Goal: Information Seeking & Learning: Learn about a topic

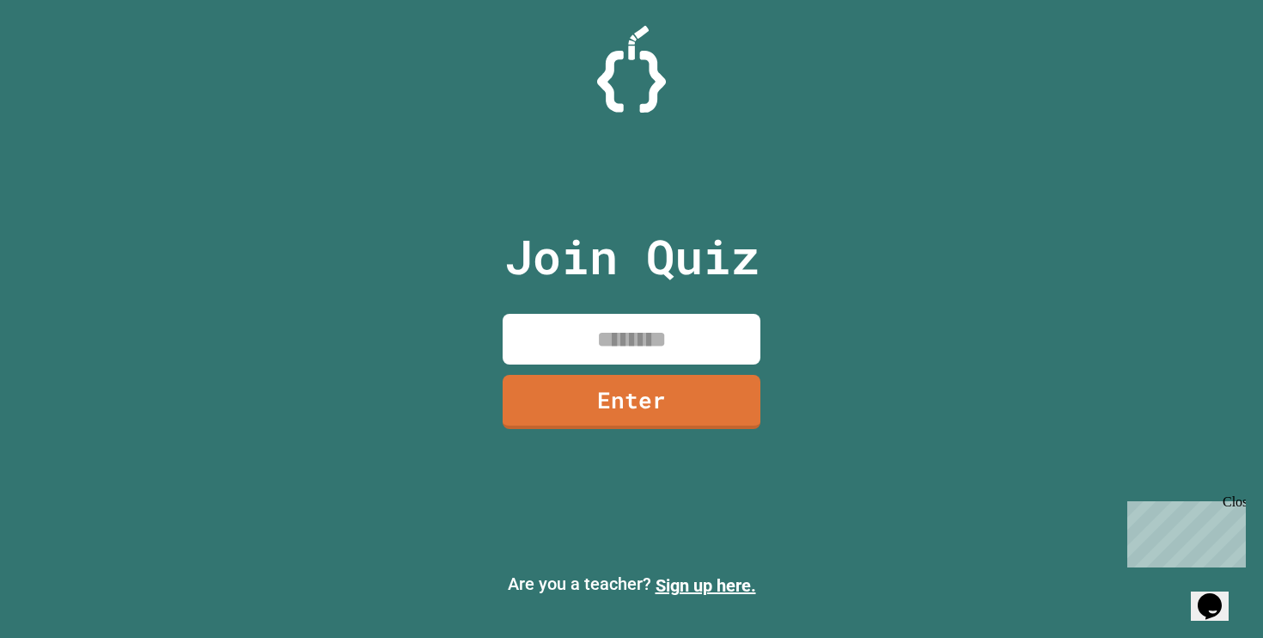
click at [589, 344] on input at bounding box center [632, 339] width 258 height 51
click at [602, 589] on p "Are you a teacher? Sign up here." at bounding box center [632, 585] width 1236 height 28
click at [706, 585] on link "Sign up here." at bounding box center [706, 585] width 101 height 21
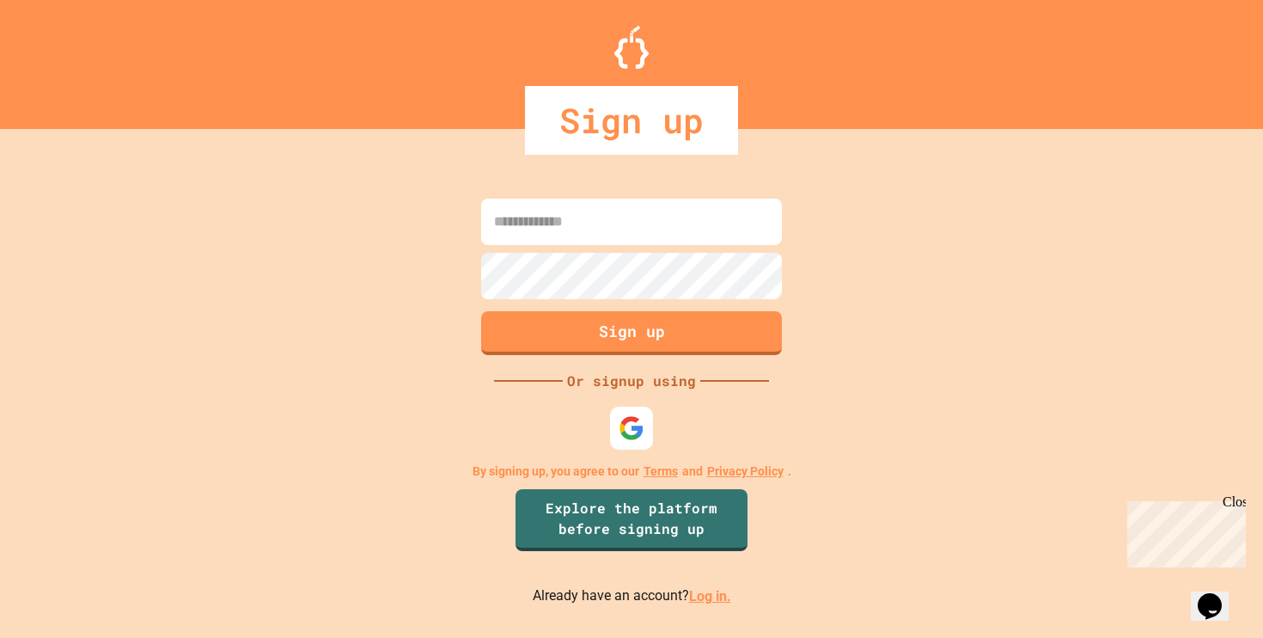
click at [567, 232] on input at bounding box center [631, 222] width 301 height 46
type input "**********"
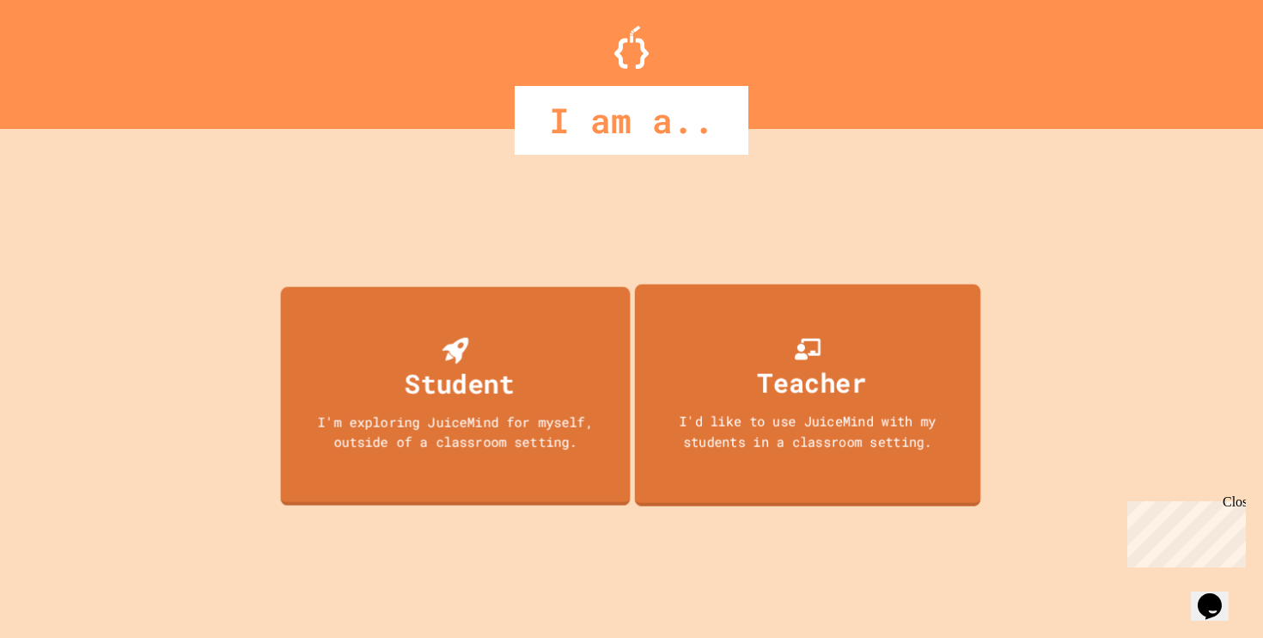
click at [805, 359] on icon at bounding box center [808, 349] width 26 height 27
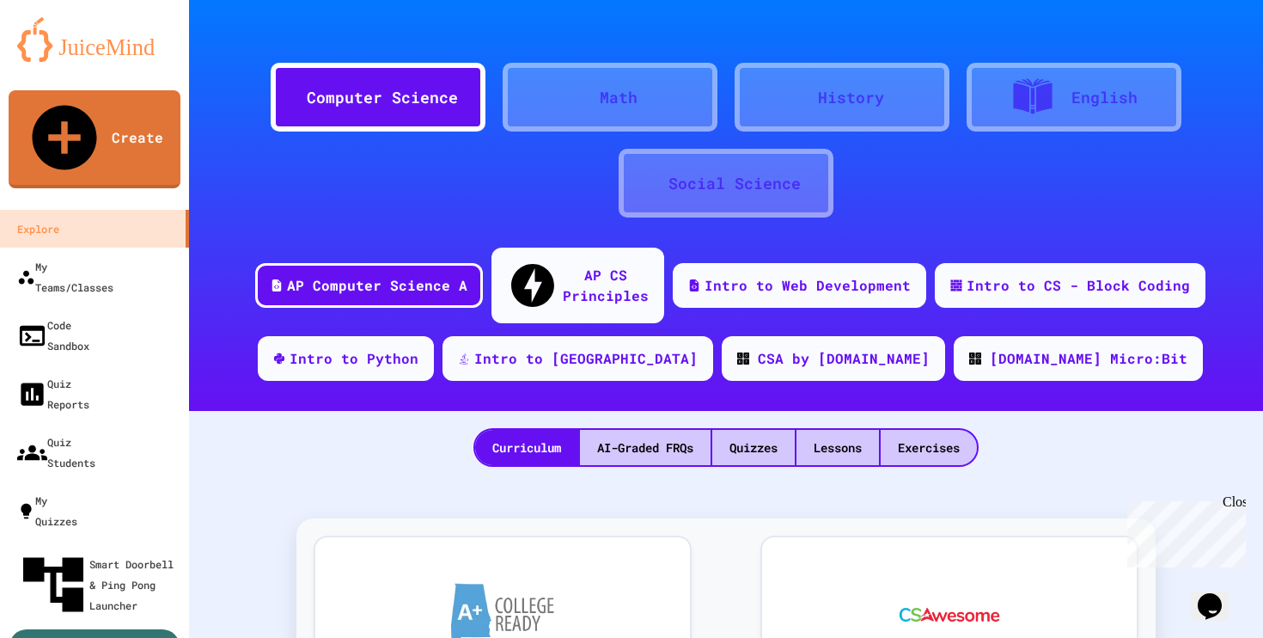
scroll to position [13, 0]
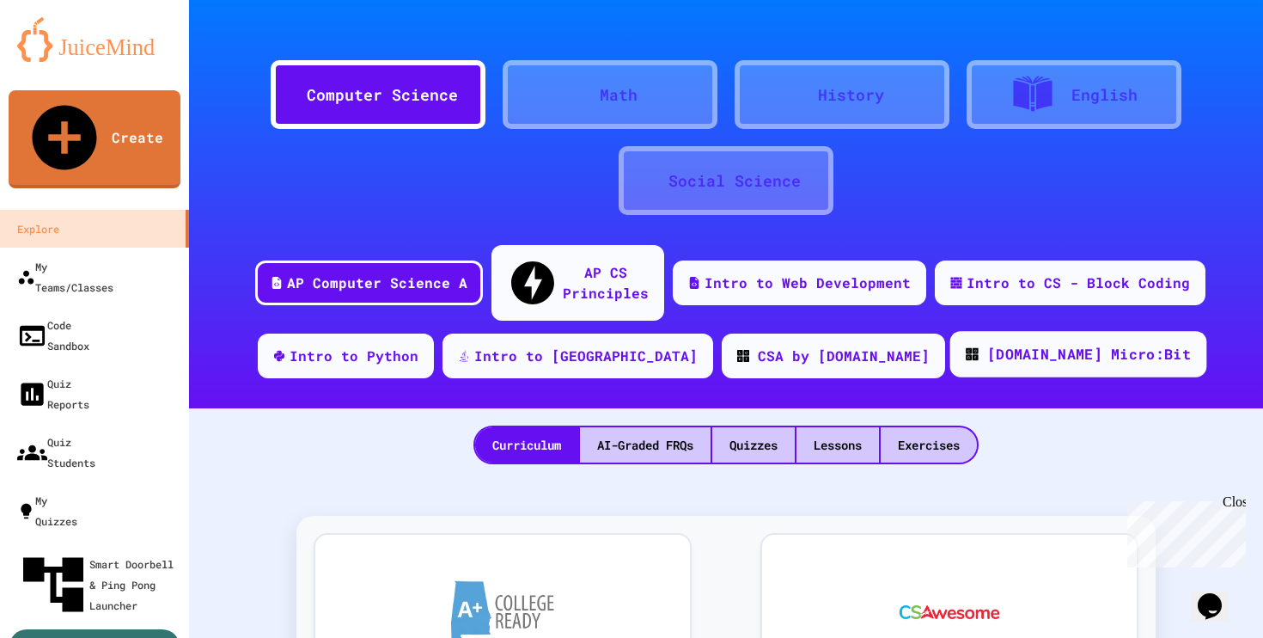
click at [987, 344] on div "[DOMAIN_NAME] Micro:Bit" at bounding box center [1089, 354] width 204 height 21
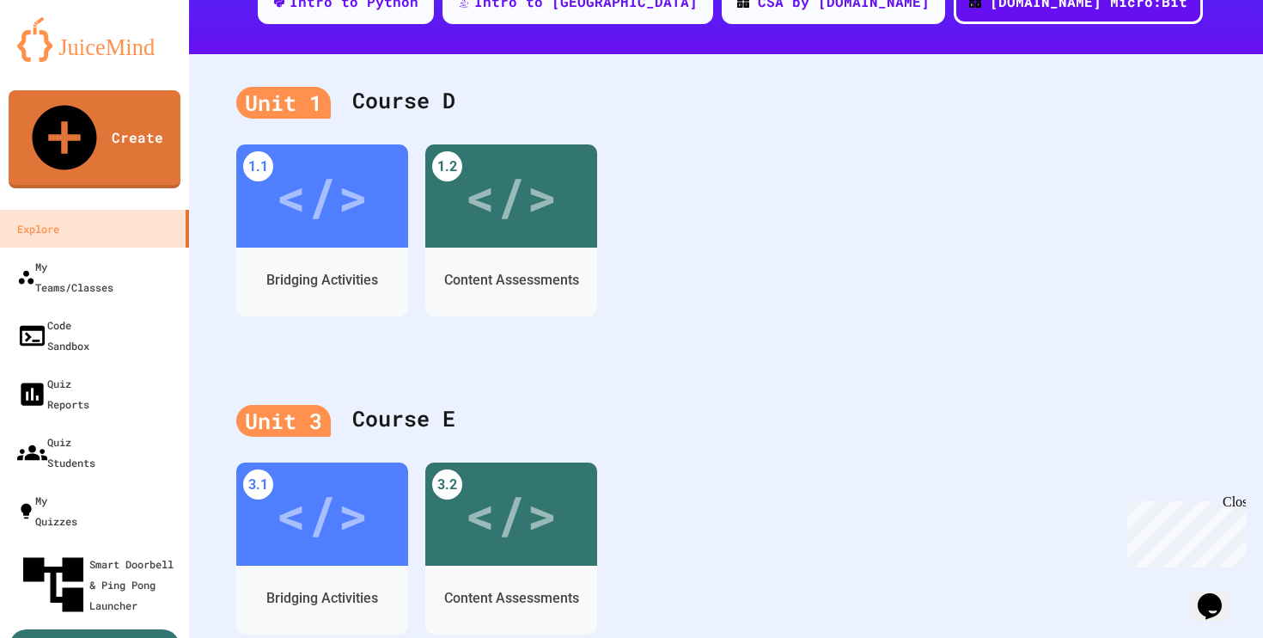
scroll to position [63, 0]
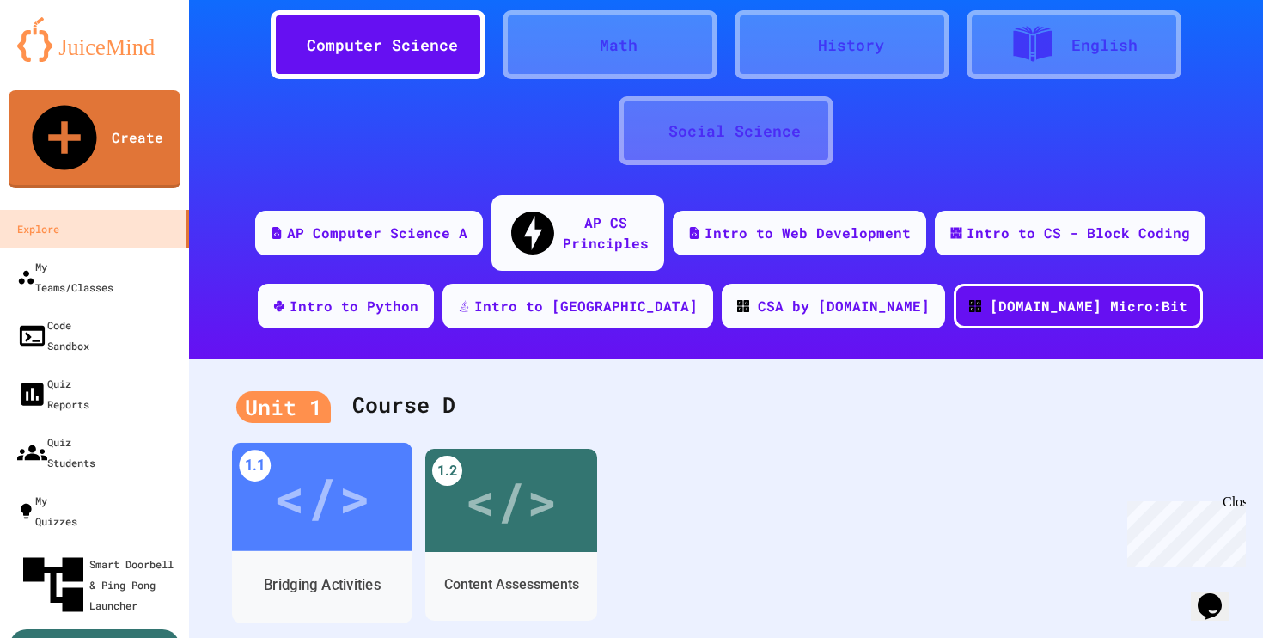
click at [306, 474] on div "</>" at bounding box center [321, 497] width 97 height 82
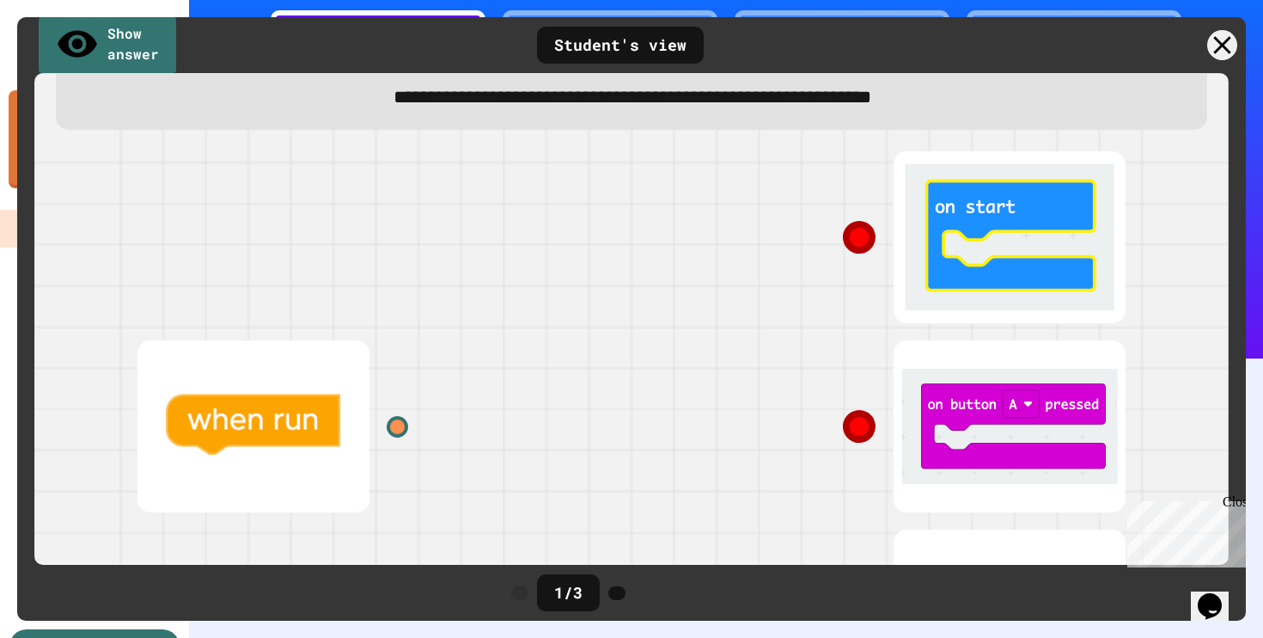
scroll to position [123, 0]
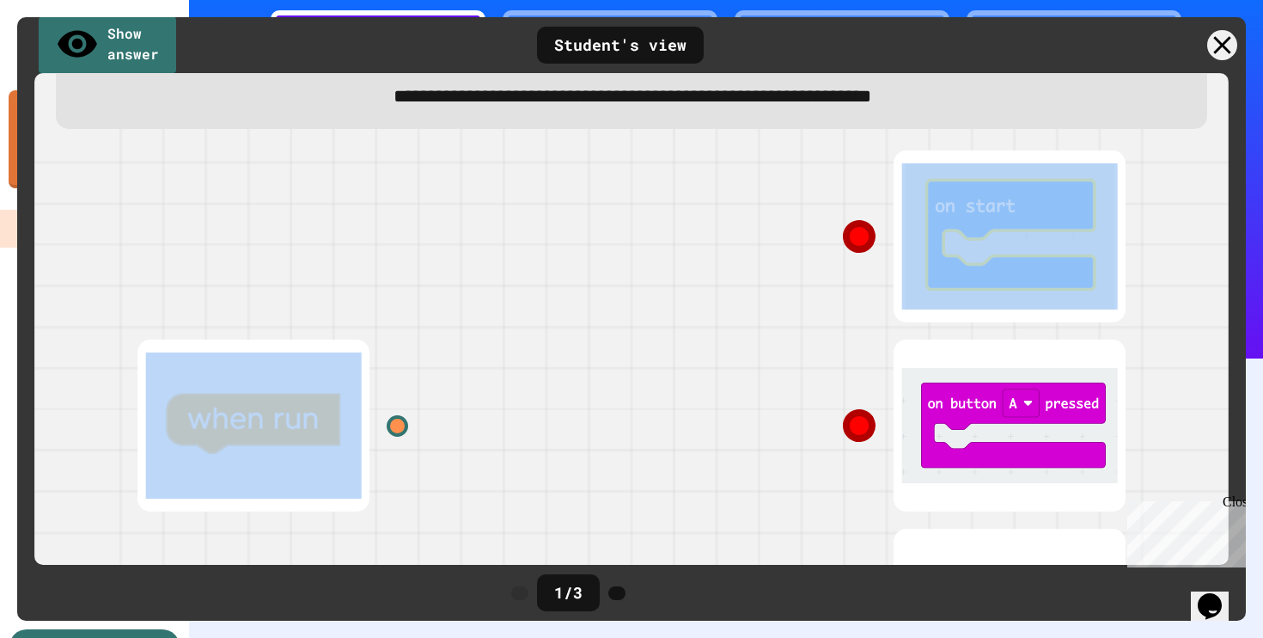
drag, startPoint x: 220, startPoint y: 442, endPoint x: 853, endPoint y: 243, distance: 663.0
click at [853, 243] on div at bounding box center [631, 425] width 1031 height 567
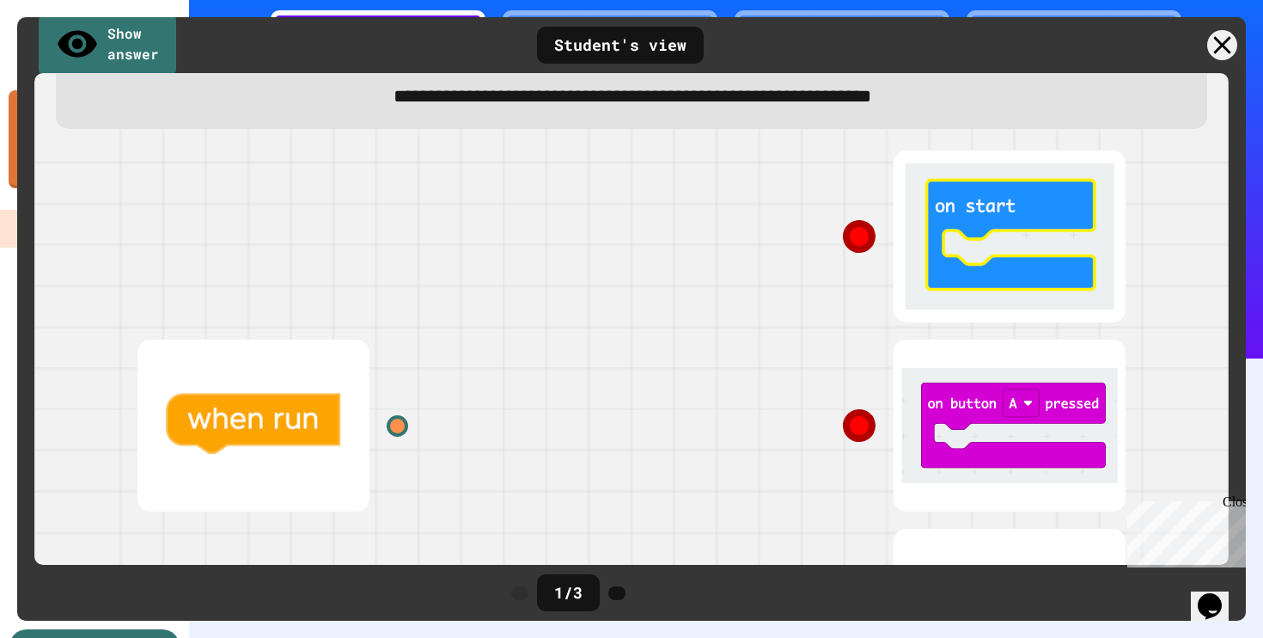
drag, startPoint x: 945, startPoint y: 241, endPoint x: 574, endPoint y: 339, distance: 382.9
click at [574, 339] on div at bounding box center [631, 425] width 1031 height 567
click at [258, 463] on div at bounding box center [374, 425] width 516 height 189
click at [1043, 252] on div at bounding box center [890, 236] width 516 height 189
click at [877, 224] on icon at bounding box center [859, 236] width 43 height 43
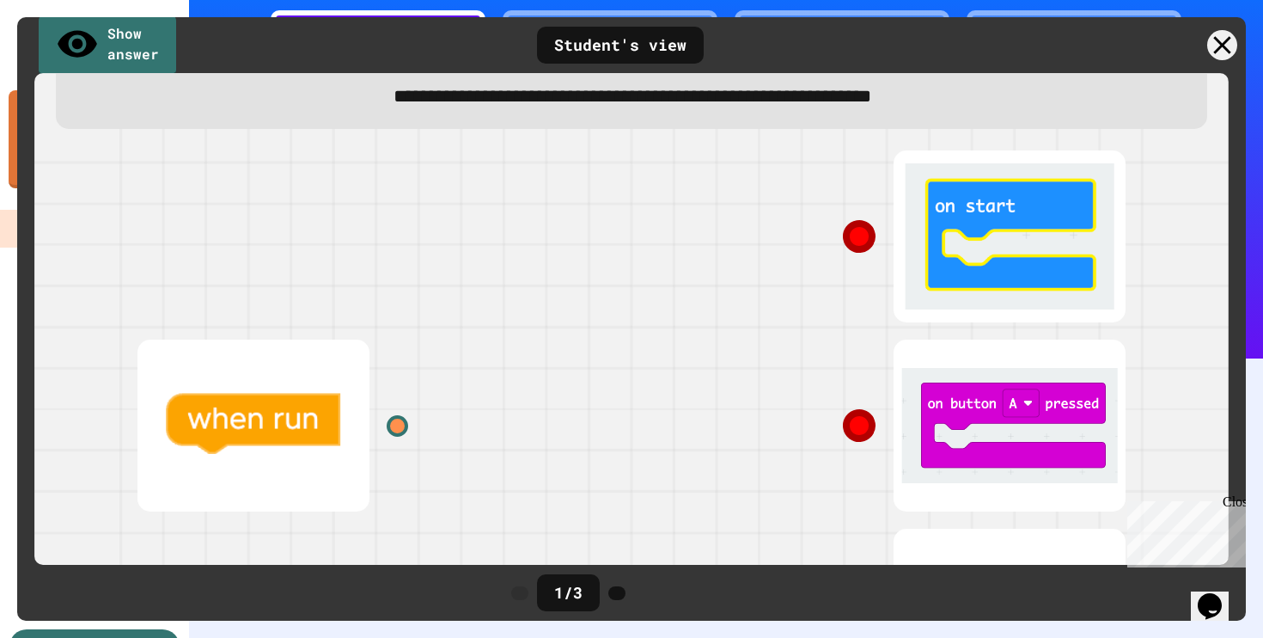
click at [855, 241] on icon at bounding box center [859, 236] width 36 height 36
click at [394, 437] on div at bounding box center [398, 426] width 26 height 26
click at [859, 241] on icon at bounding box center [858, 235] width 35 height 35
click at [274, 455] on div at bounding box center [374, 425] width 516 height 189
click at [390, 433] on div at bounding box center [398, 426] width 26 height 26
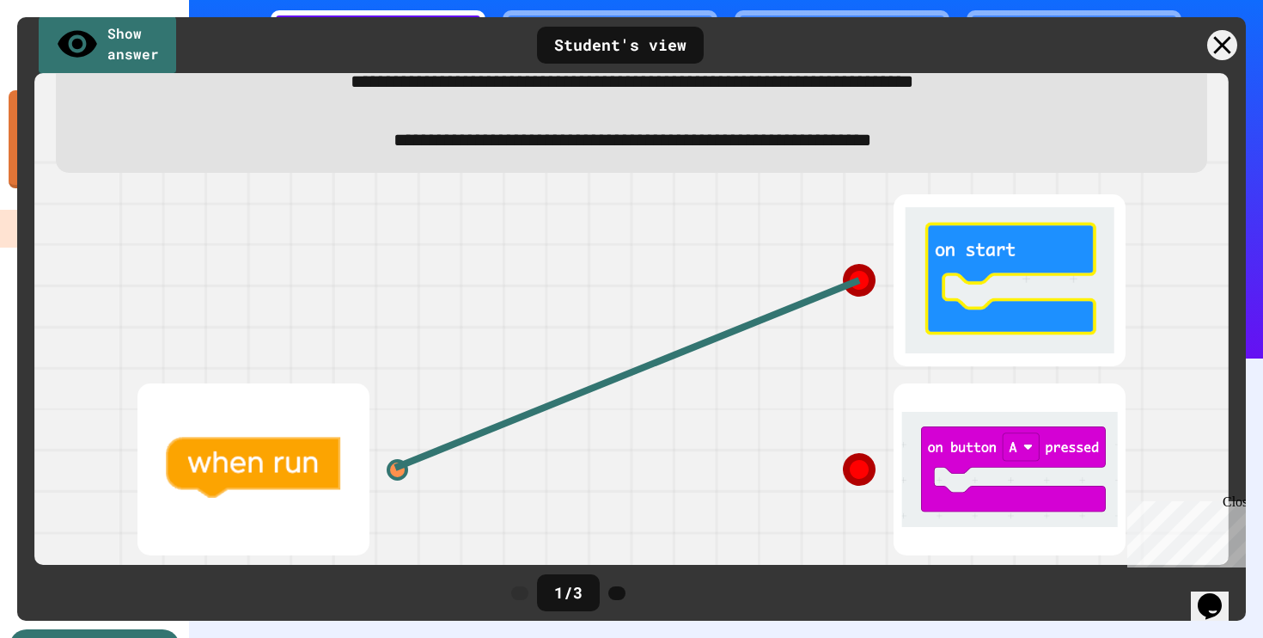
scroll to position [274, 0]
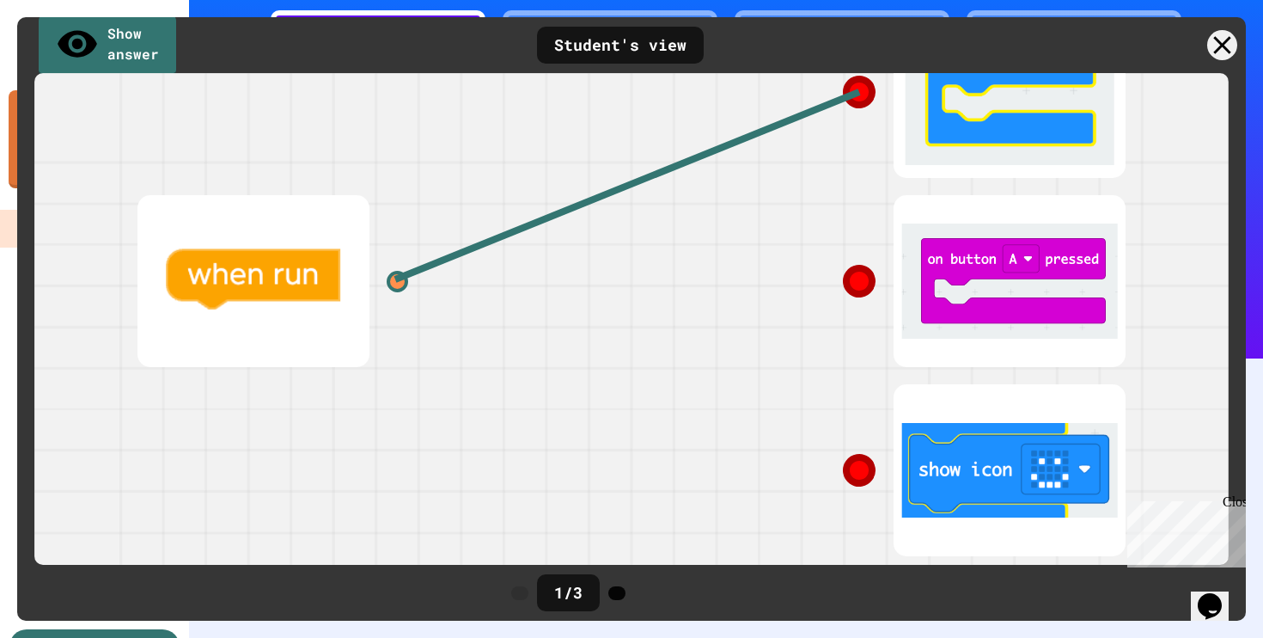
click at [626, 595] on div at bounding box center [616, 593] width 17 height 14
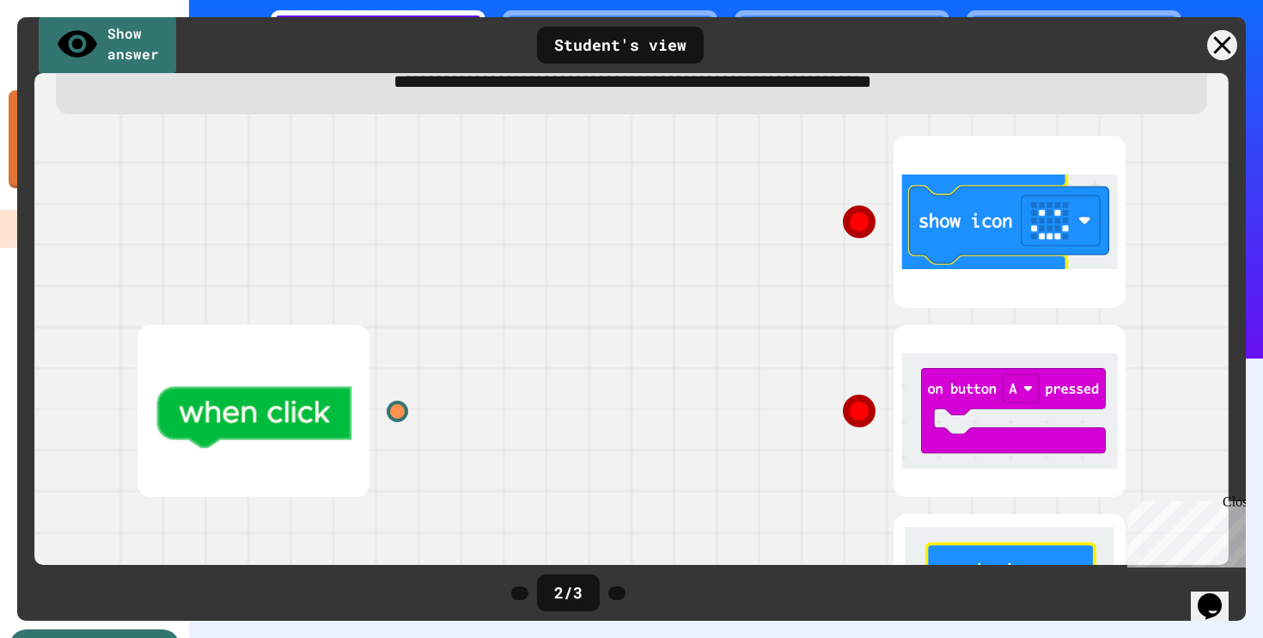
scroll to position [125, 0]
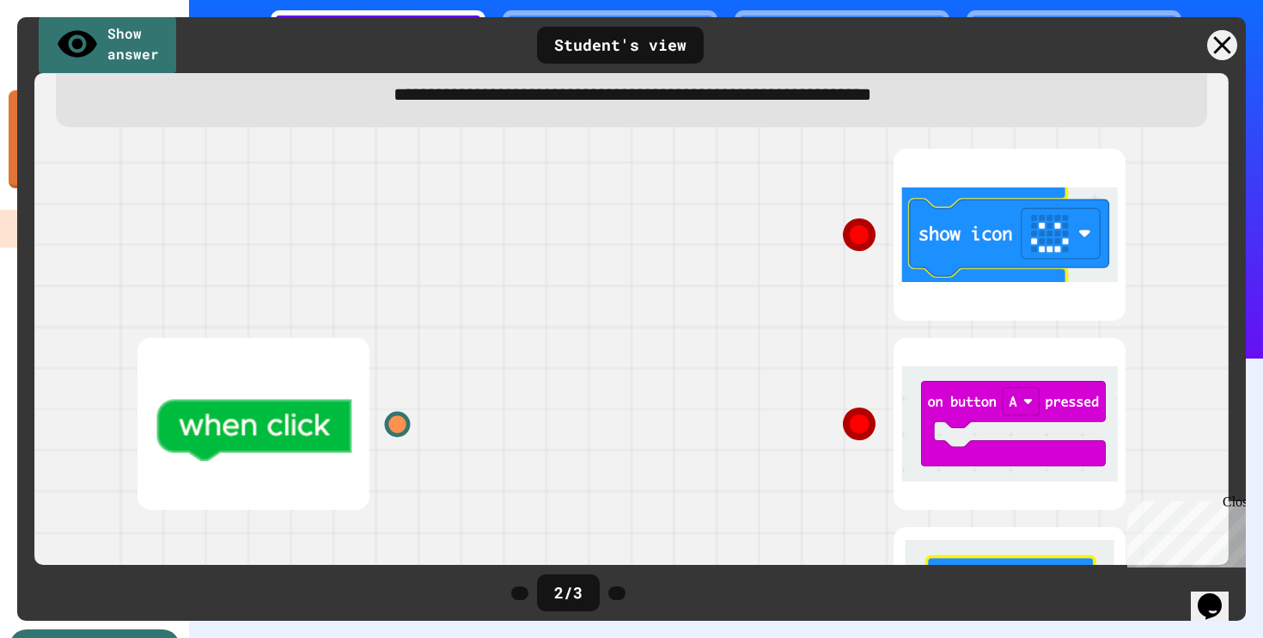
click at [397, 435] on div at bounding box center [398, 424] width 26 height 26
click at [859, 244] on icon at bounding box center [859, 234] width 34 height 34
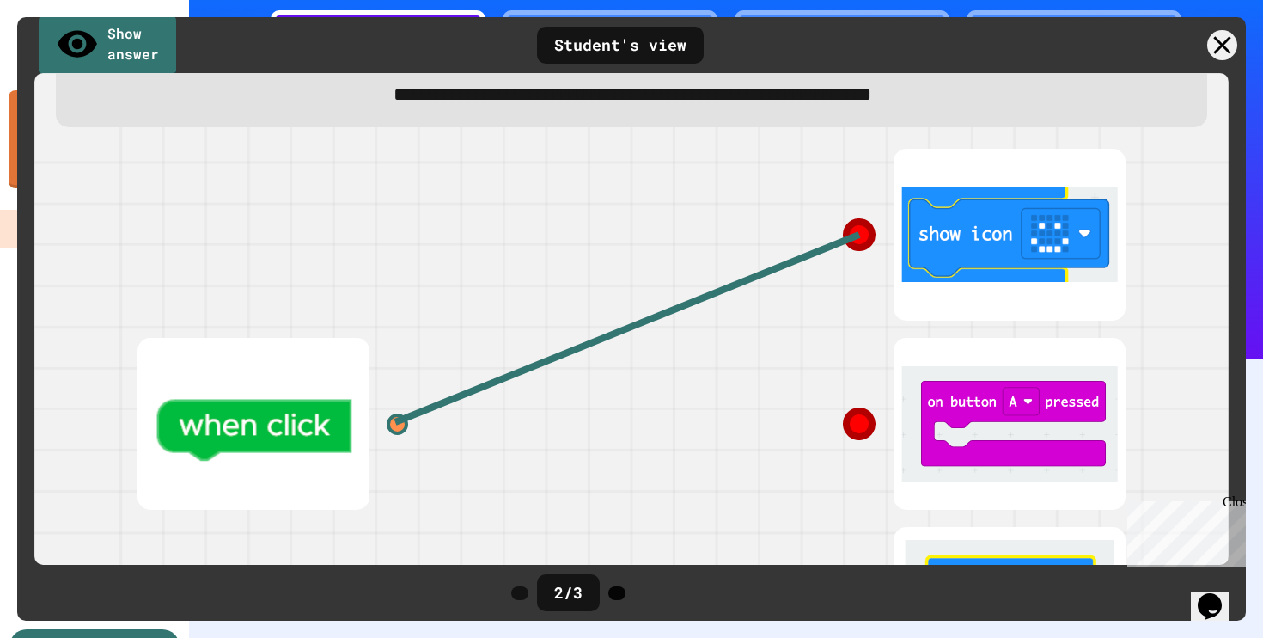
click at [617, 593] on icon at bounding box center [617, 593] width 0 height 0
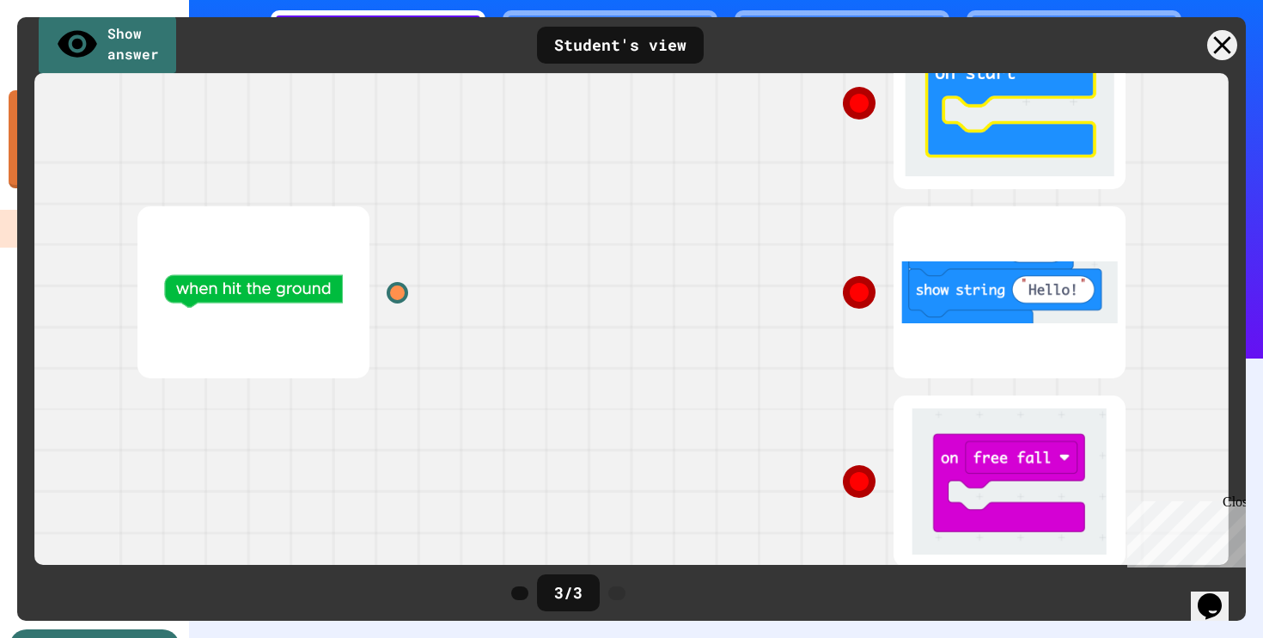
scroll to position [274, 0]
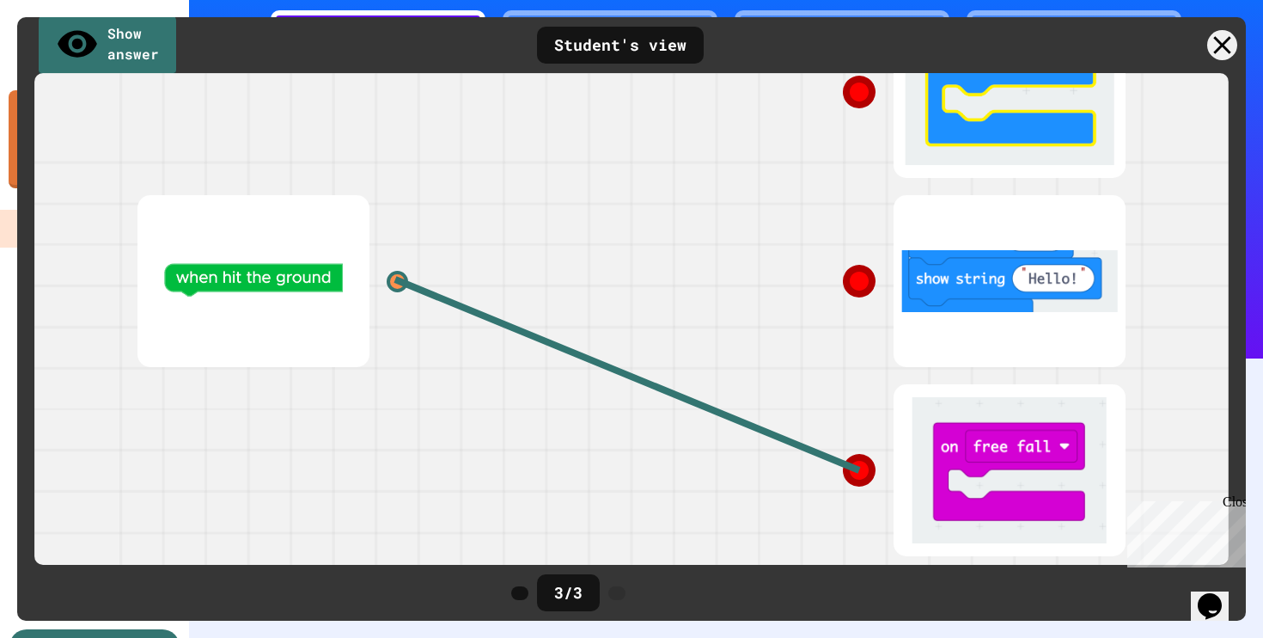
click at [658, 574] on div "3 / 3" at bounding box center [632, 592] width 258 height 37
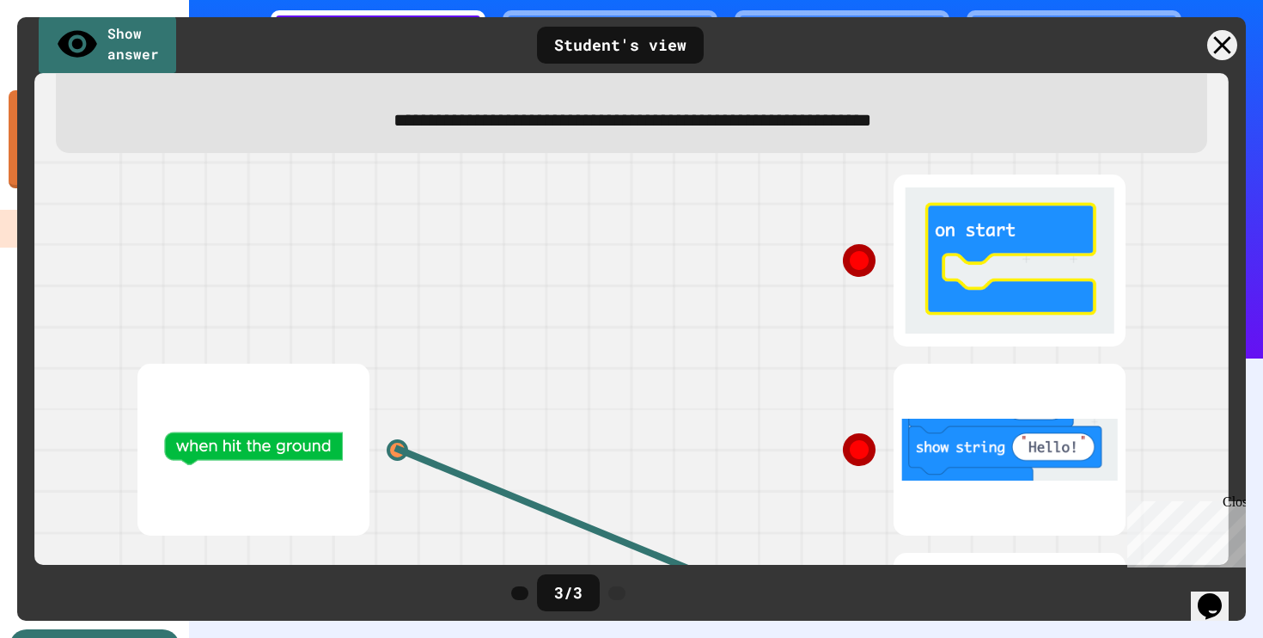
scroll to position [0, 0]
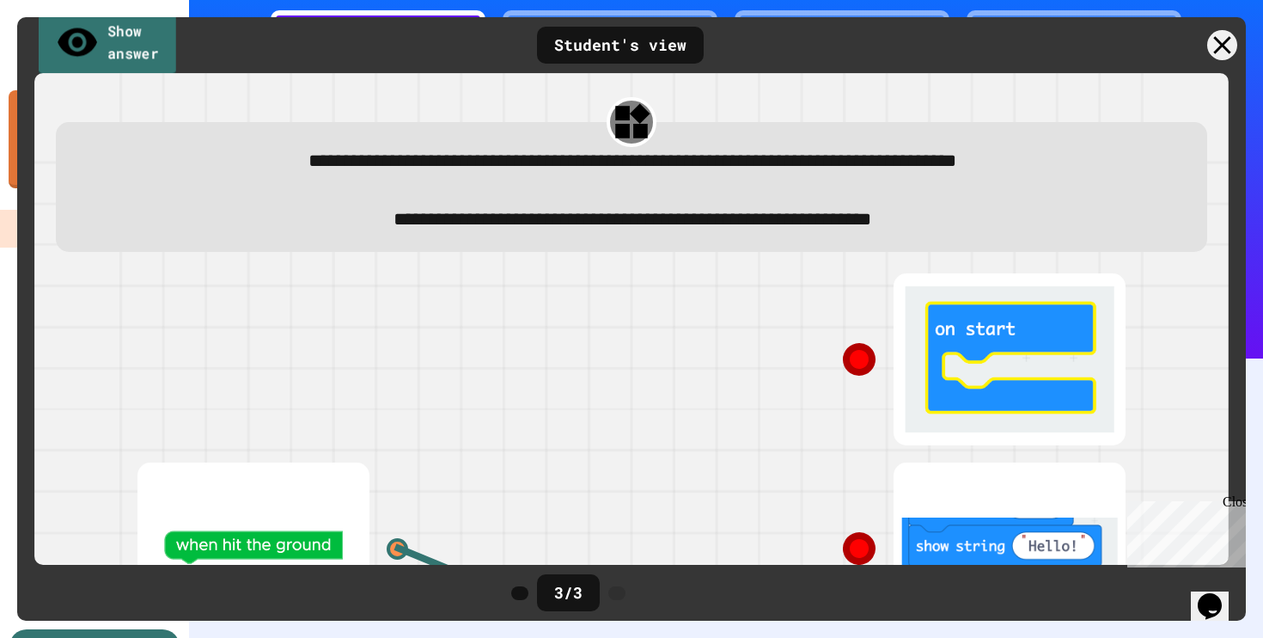
click at [106, 36] on link "Show answer" at bounding box center [108, 43] width 138 height 67
click at [131, 35] on link "Hide answer" at bounding box center [108, 43] width 136 height 67
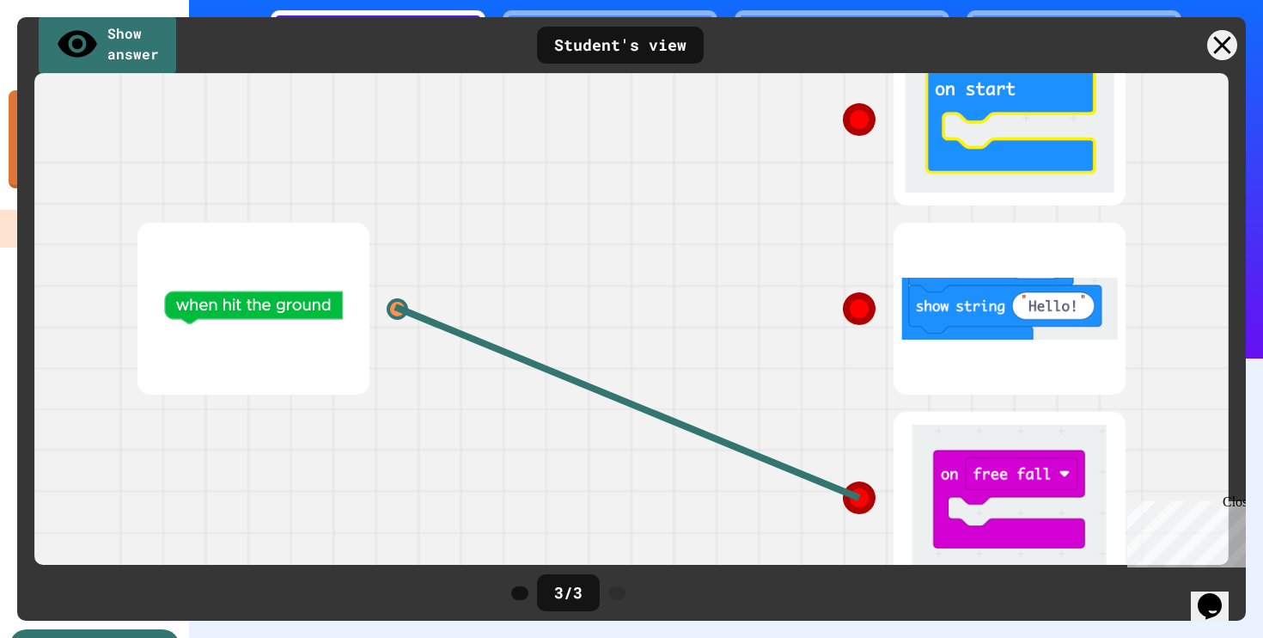
scroll to position [274, 0]
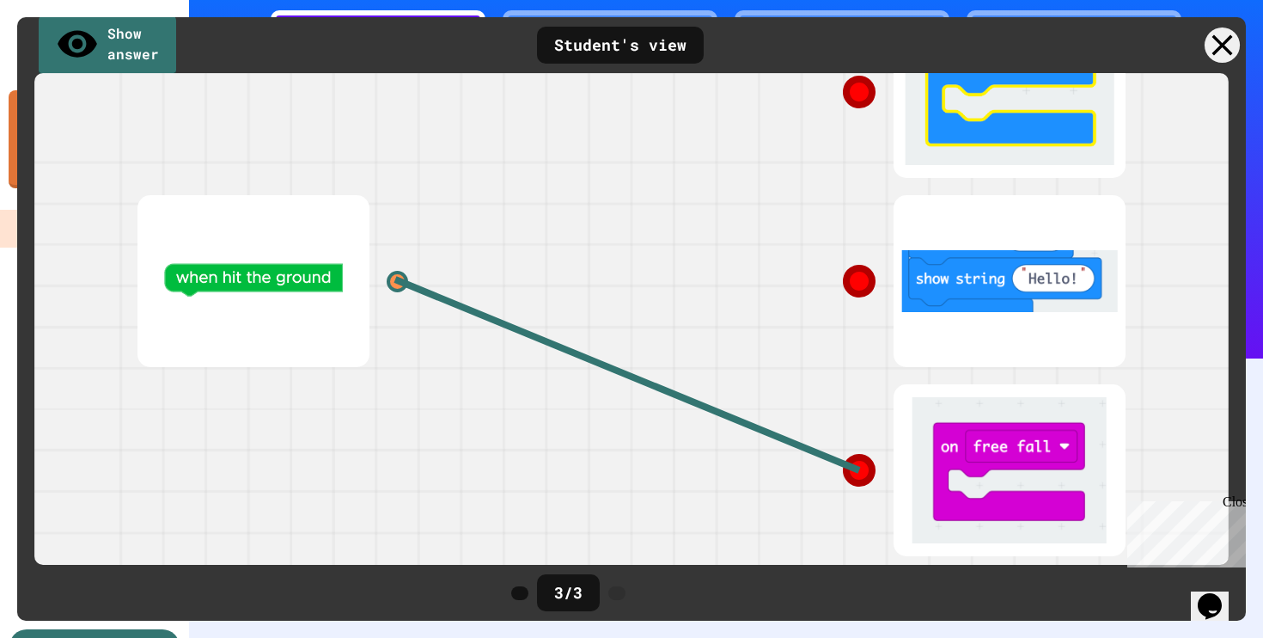
click at [1218, 52] on icon at bounding box center [1222, 45] width 35 height 35
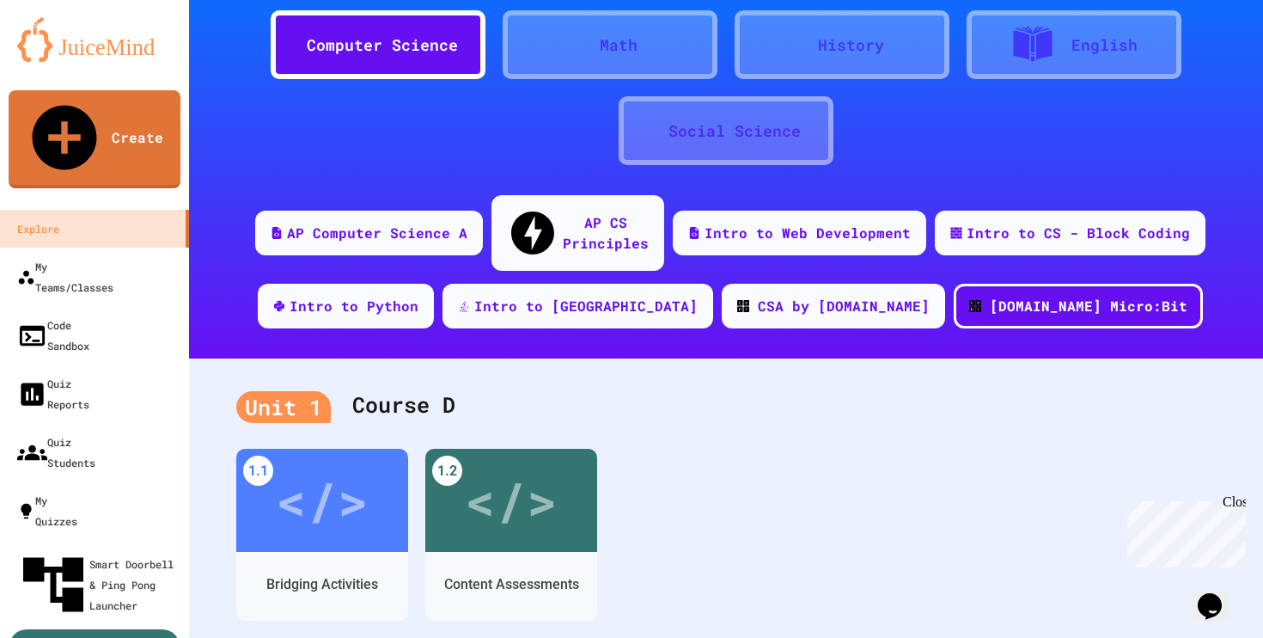
scroll to position [114, 0]
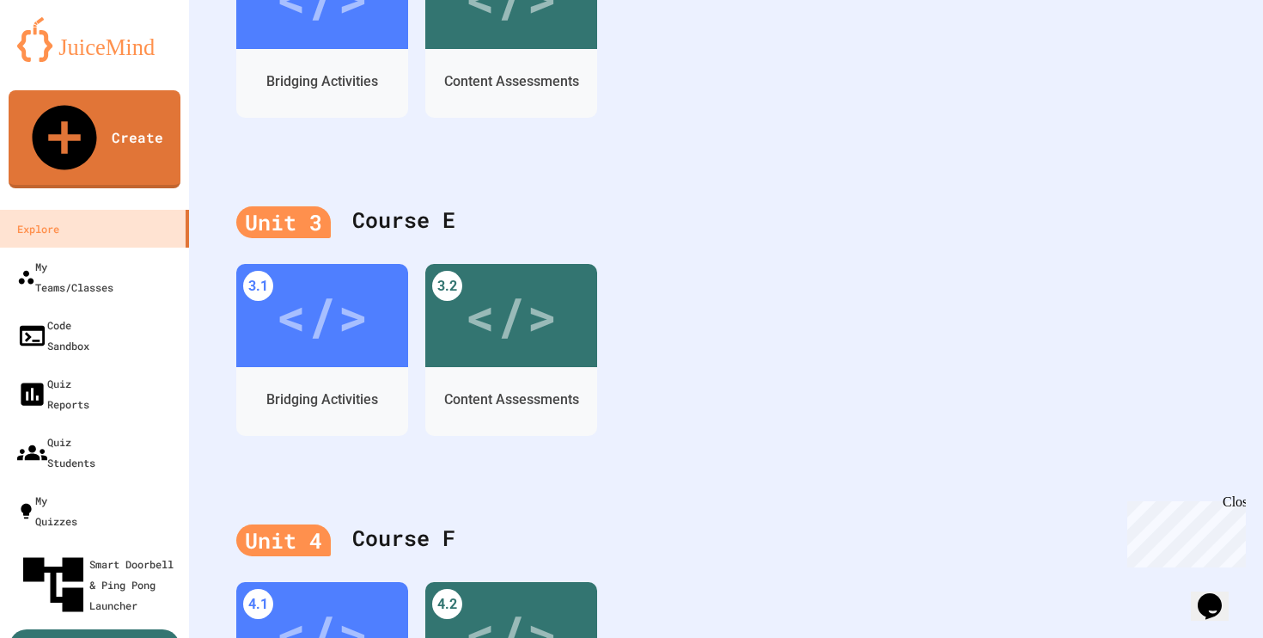
scroll to position [615, 0]
